Goal: Check status: Check status

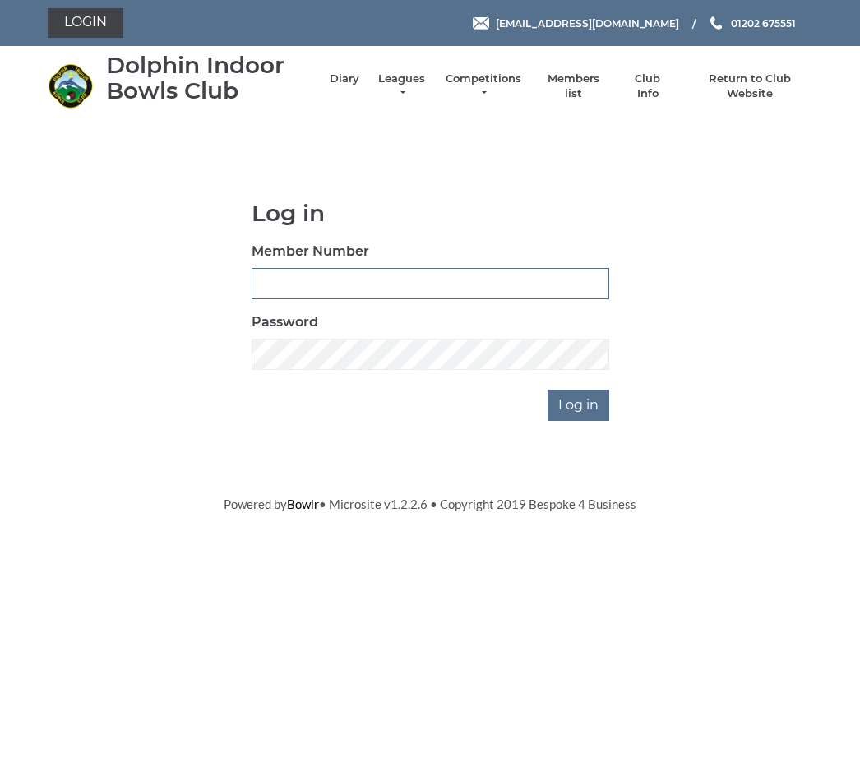
type input "3742"
click at [579, 404] on input "Log in" at bounding box center [579, 405] width 62 height 31
click at [579, 405] on input "Log in" at bounding box center [579, 405] width 62 height 31
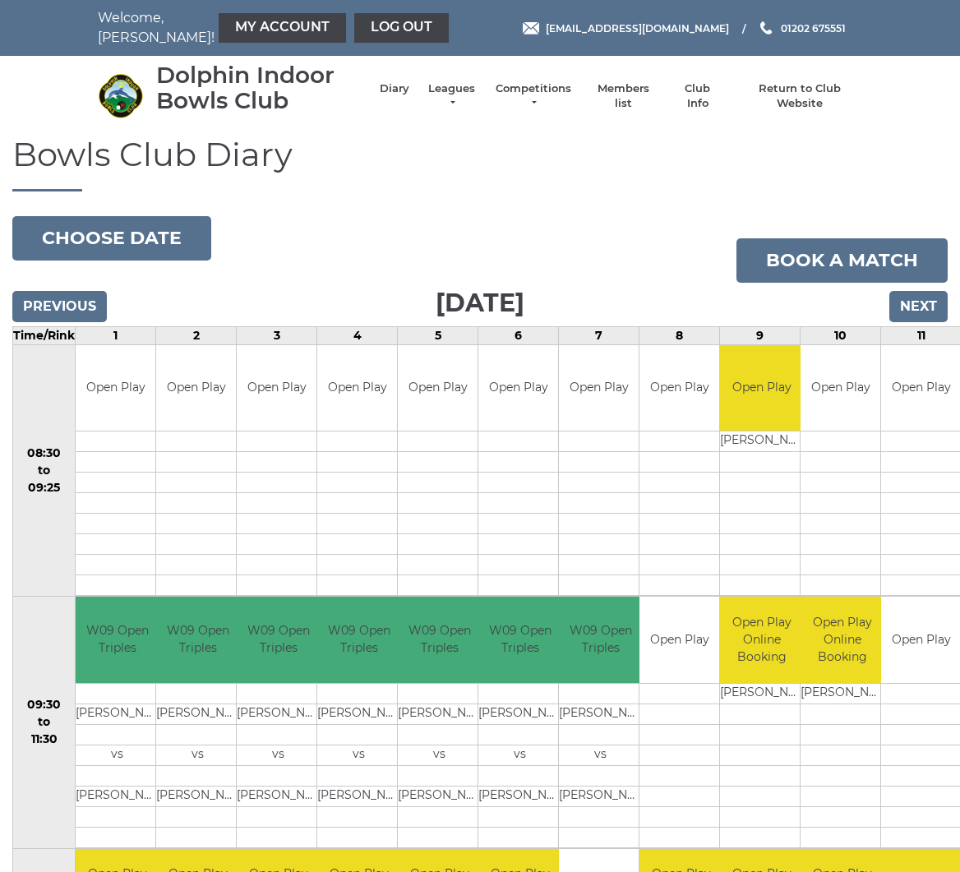
click at [69, 293] on input "Previous" at bounding box center [59, 306] width 95 height 31
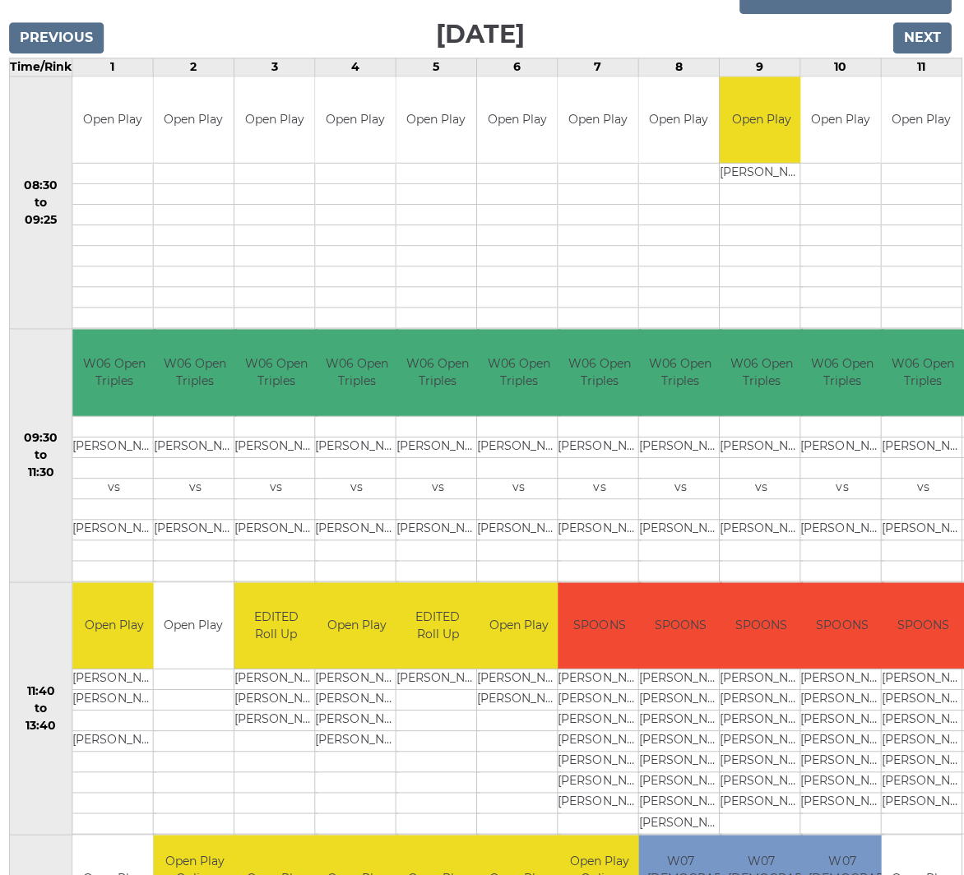
scroll to position [206, 0]
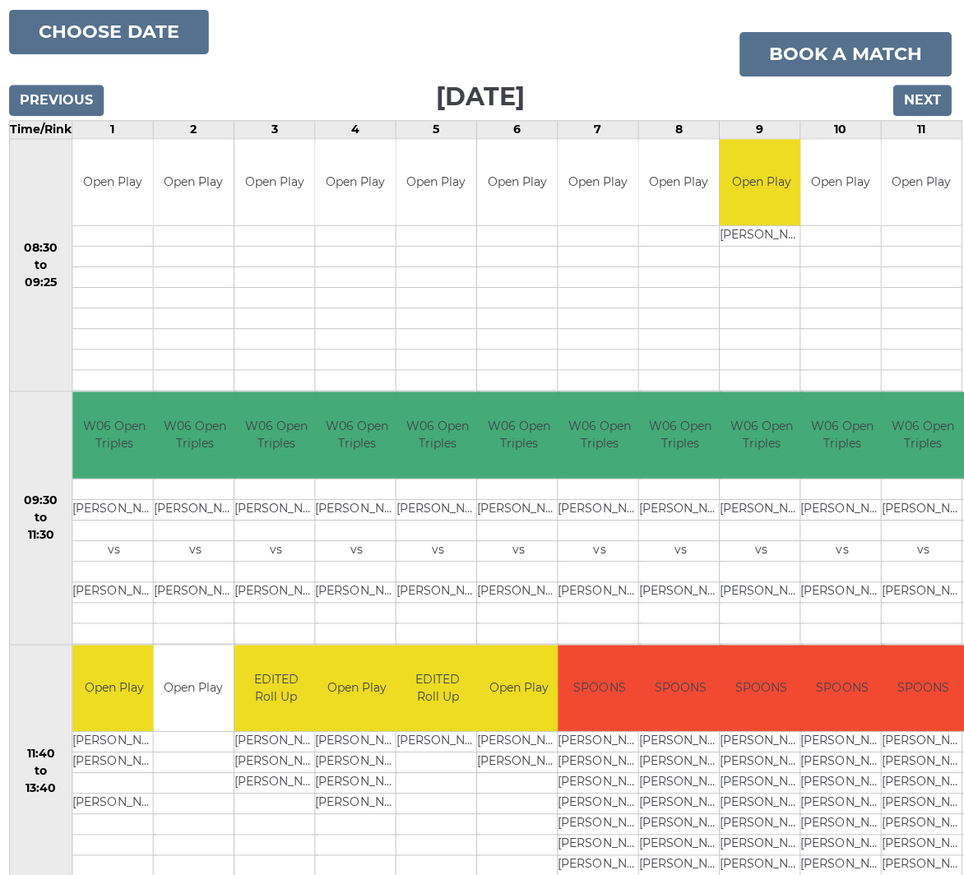
click at [924, 95] on input "Next" at bounding box center [922, 100] width 58 height 31
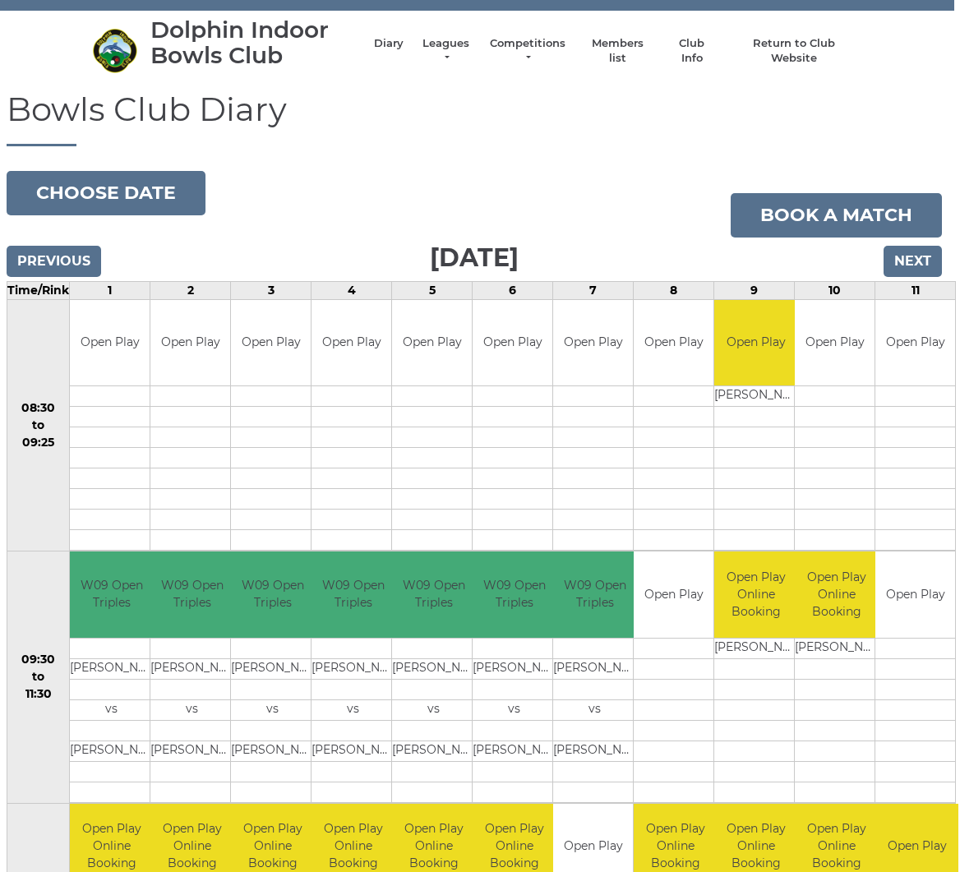
scroll to position [7, 6]
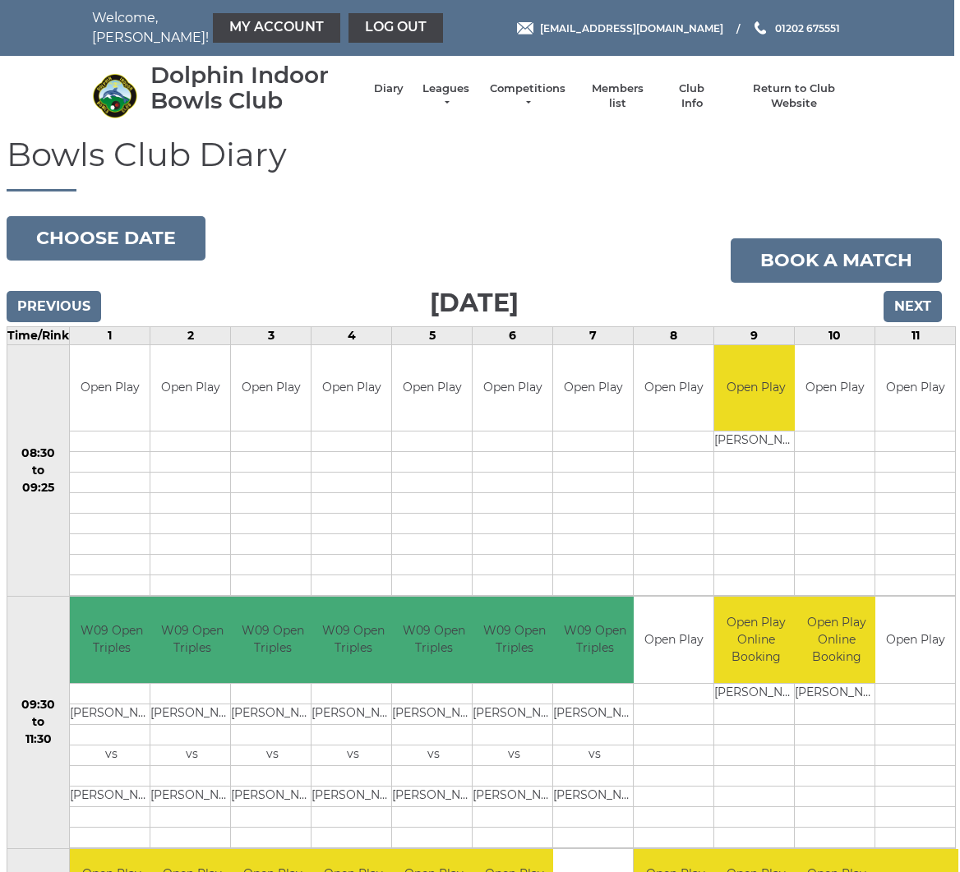
click at [51, 312] on input "Previous" at bounding box center [54, 306] width 95 height 31
